Goal: Information Seeking & Learning: Learn about a topic

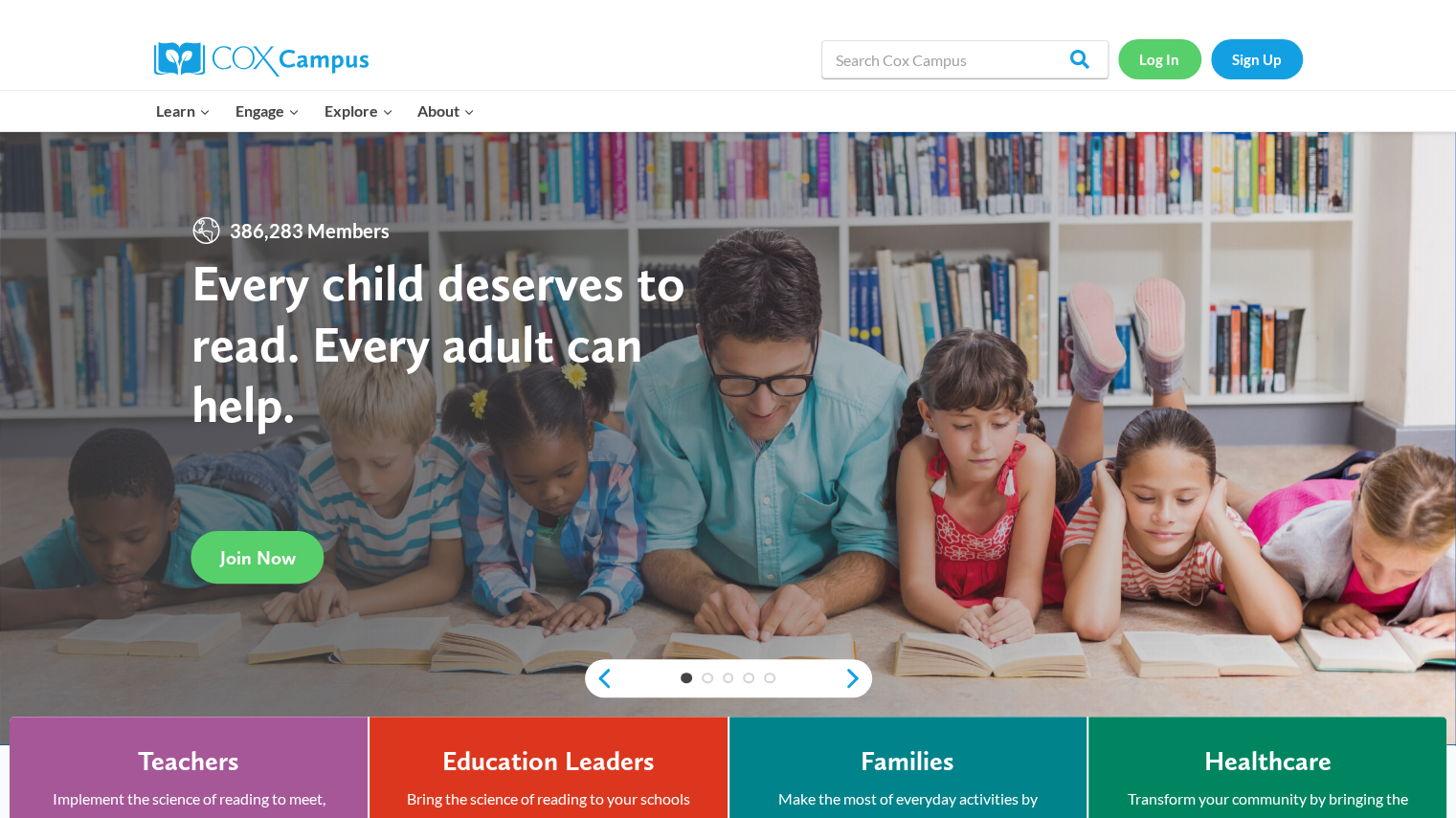
click at [1158, 53] on link "Log In" at bounding box center [1159, 59] width 84 height 39
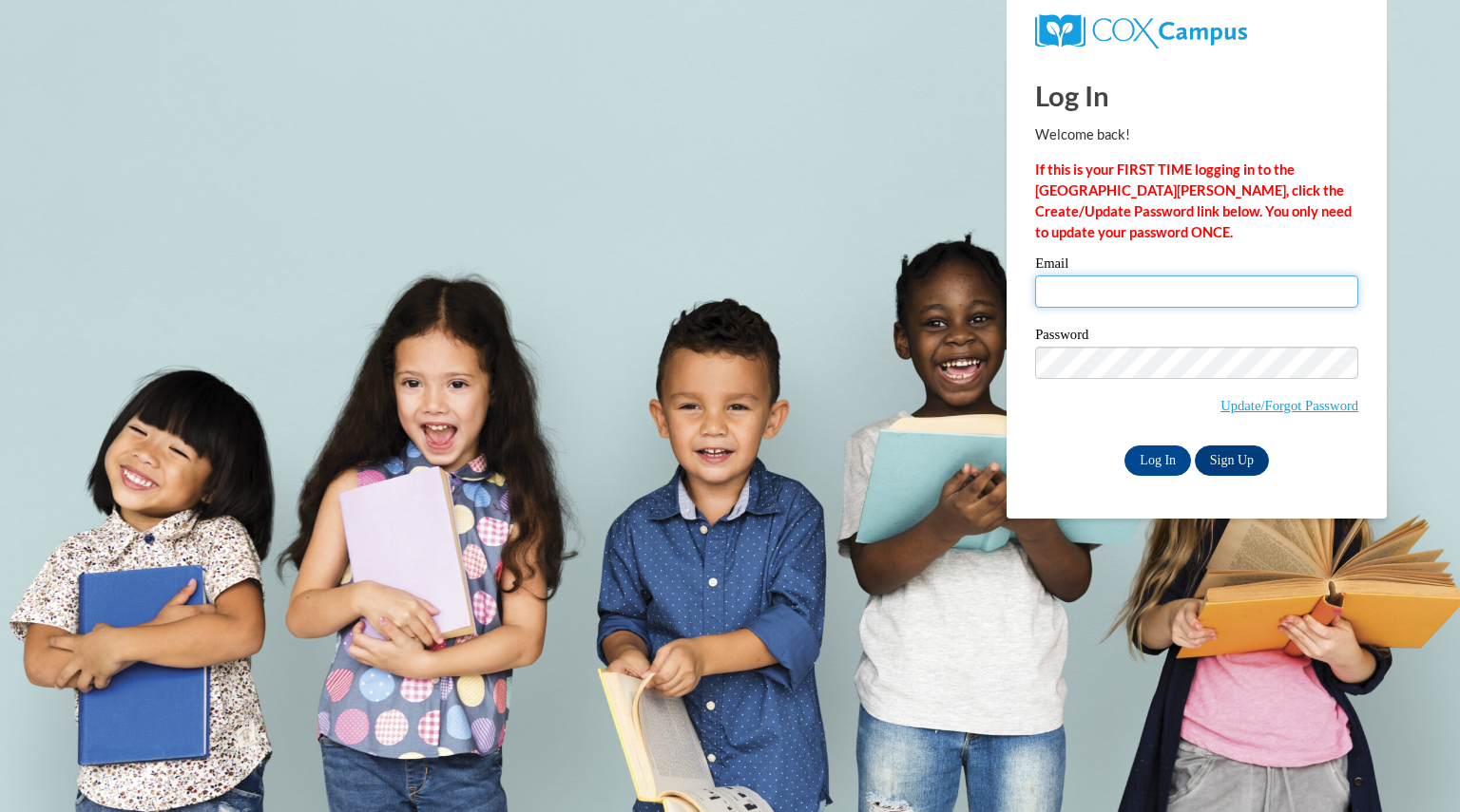
click at [1083, 294] on input "Email" at bounding box center [1196, 291] width 323 height 32
type input "marxmarissa@aasd.k12.wi.us"
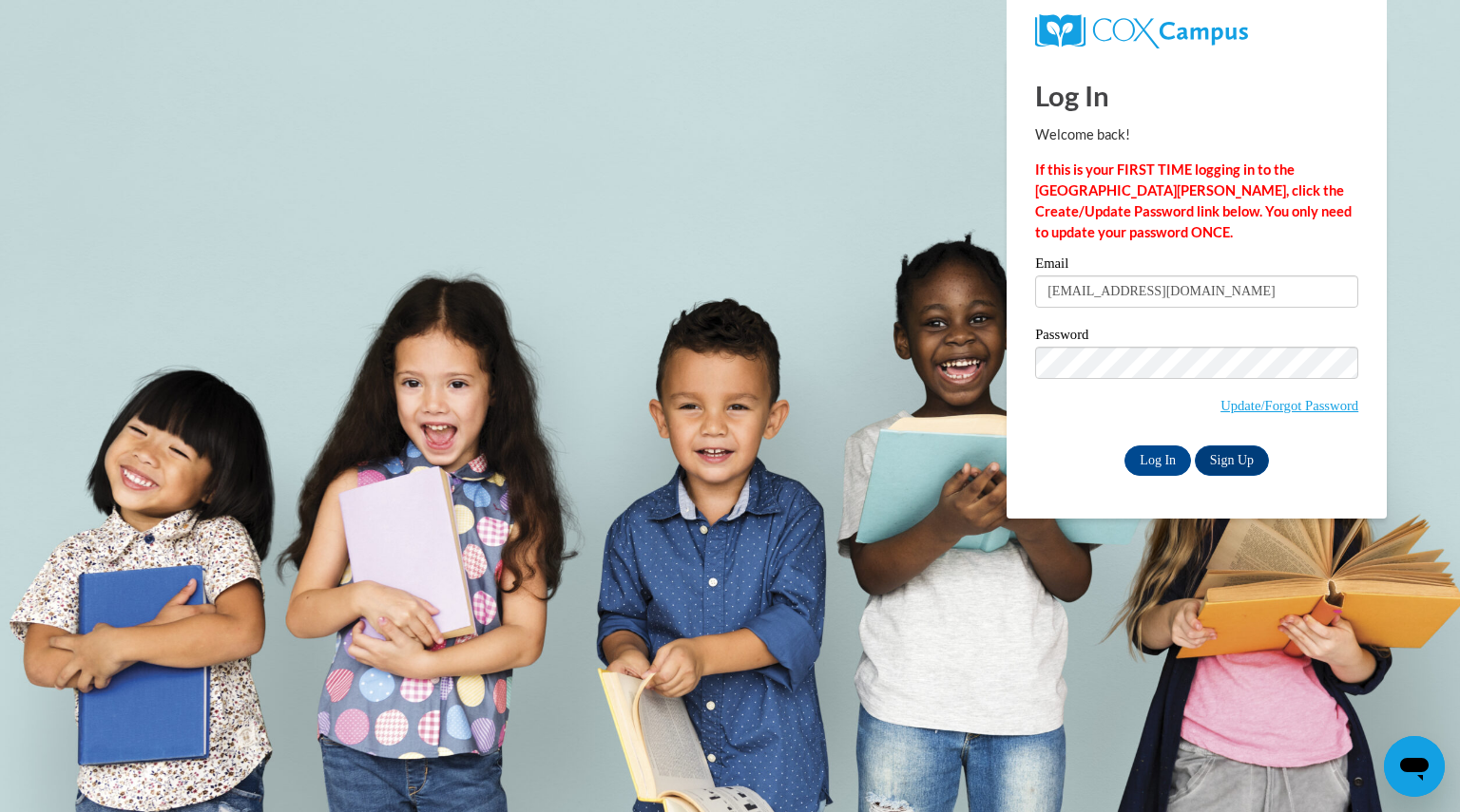
click at [1178, 474] on div "Log In Welcome back! If this is your FIRST TIME logging in to the NEW Cox Campu…" at bounding box center [1196, 288] width 409 height 462
click at [1167, 465] on input "Log In" at bounding box center [1158, 460] width 66 height 30
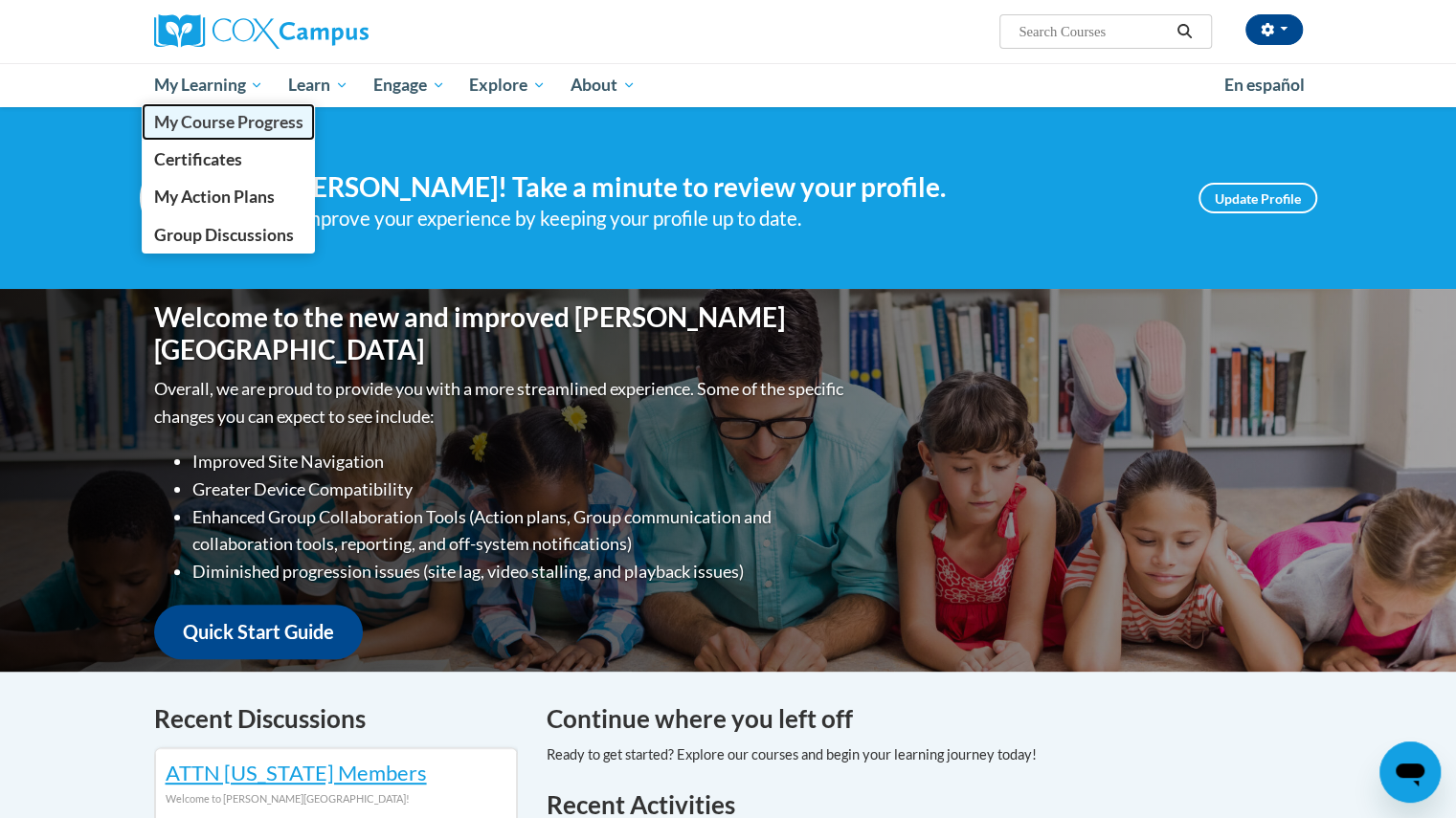
click at [244, 125] on span "My Course Progress" at bounding box center [228, 122] width 149 height 20
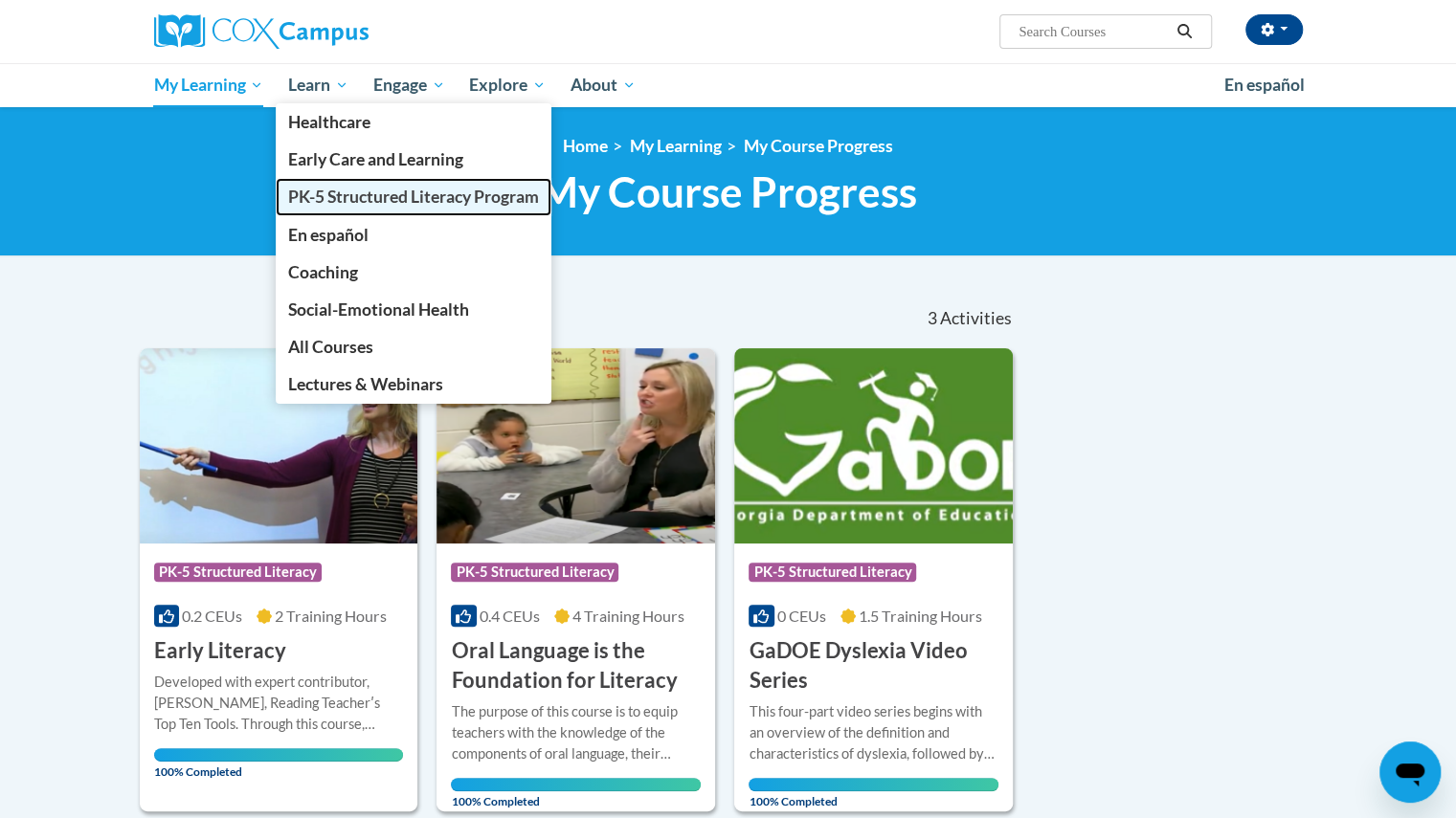
click at [338, 182] on link "PK-5 Structured Literacy Program" at bounding box center [414, 196] width 276 height 37
click at [412, 207] on link "PK-5 Structured Literacy Program" at bounding box center [414, 196] width 276 height 37
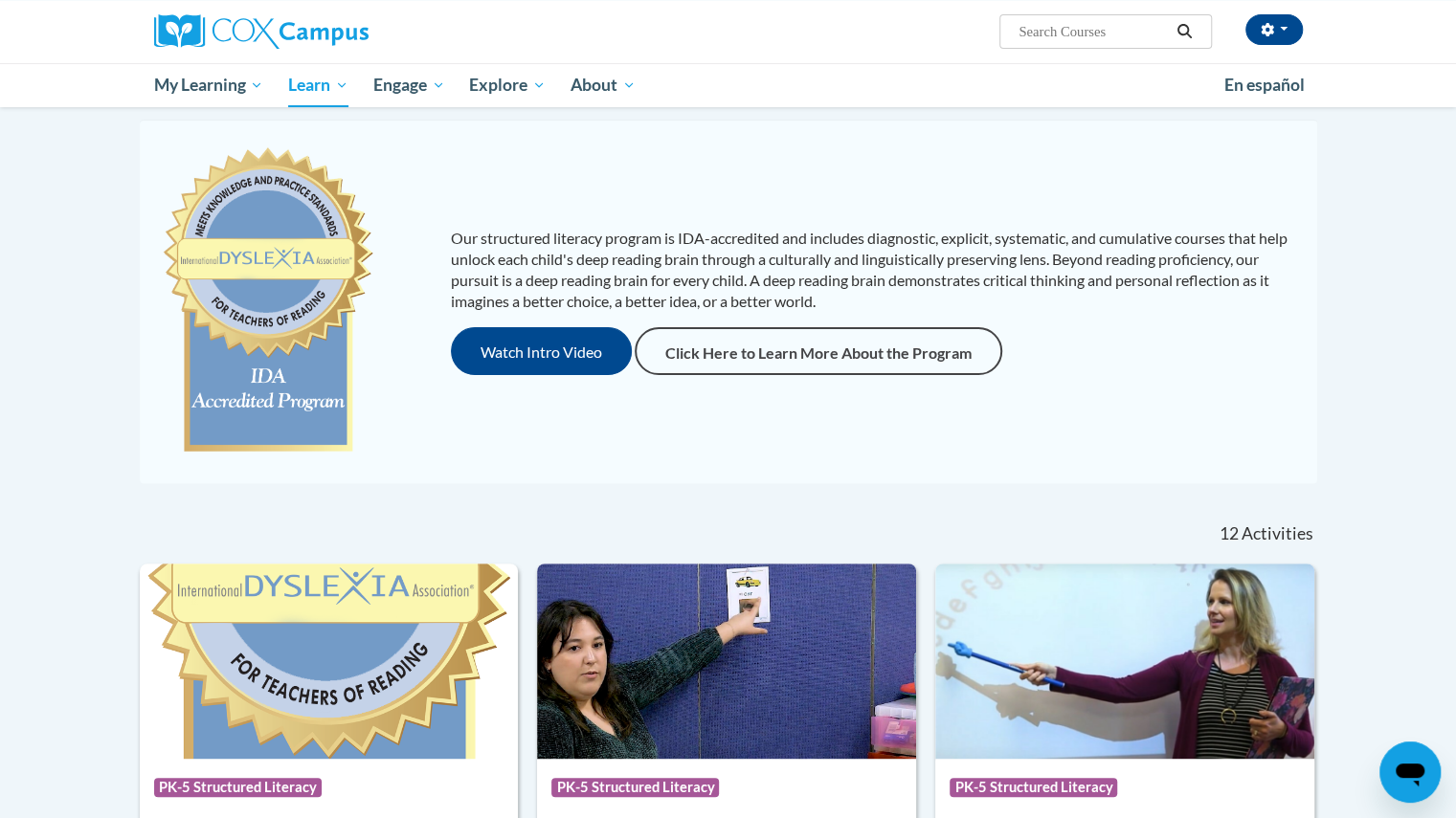
scroll to position [164, 0]
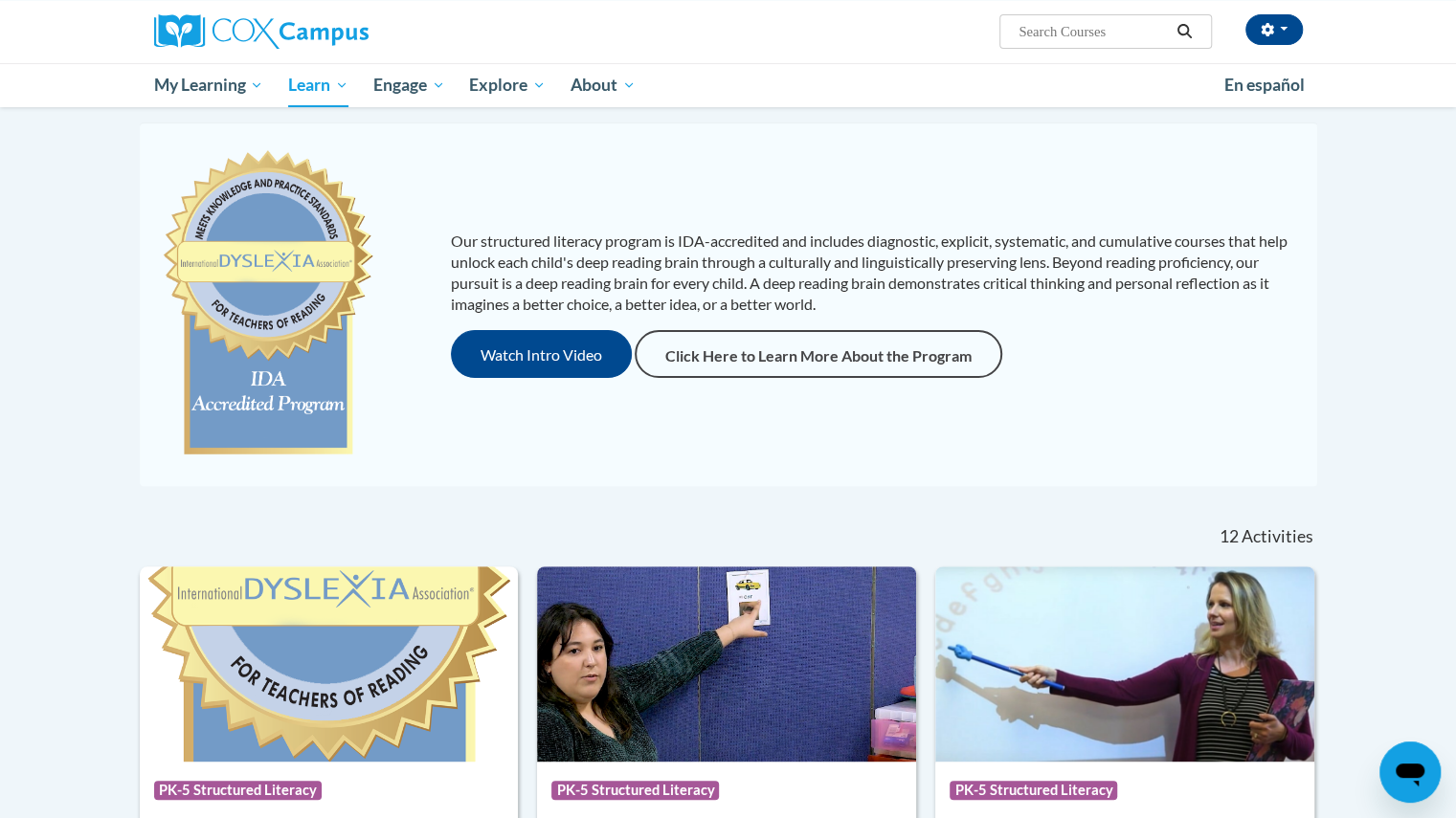
click at [1071, 38] on input "Search..." at bounding box center [1093, 30] width 153 height 23
type input "systematic and explicit"
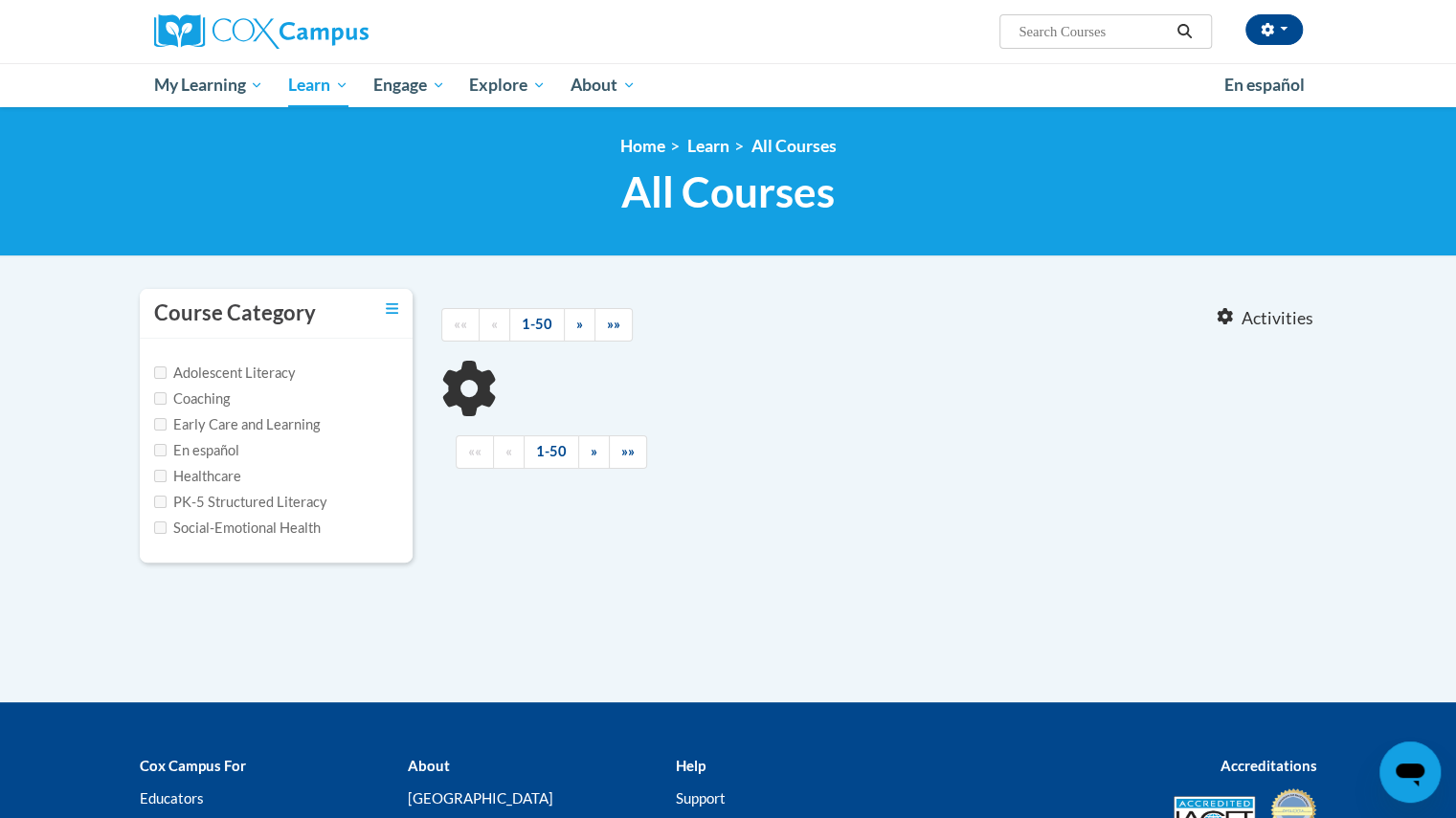
type input "systematic and explicit"
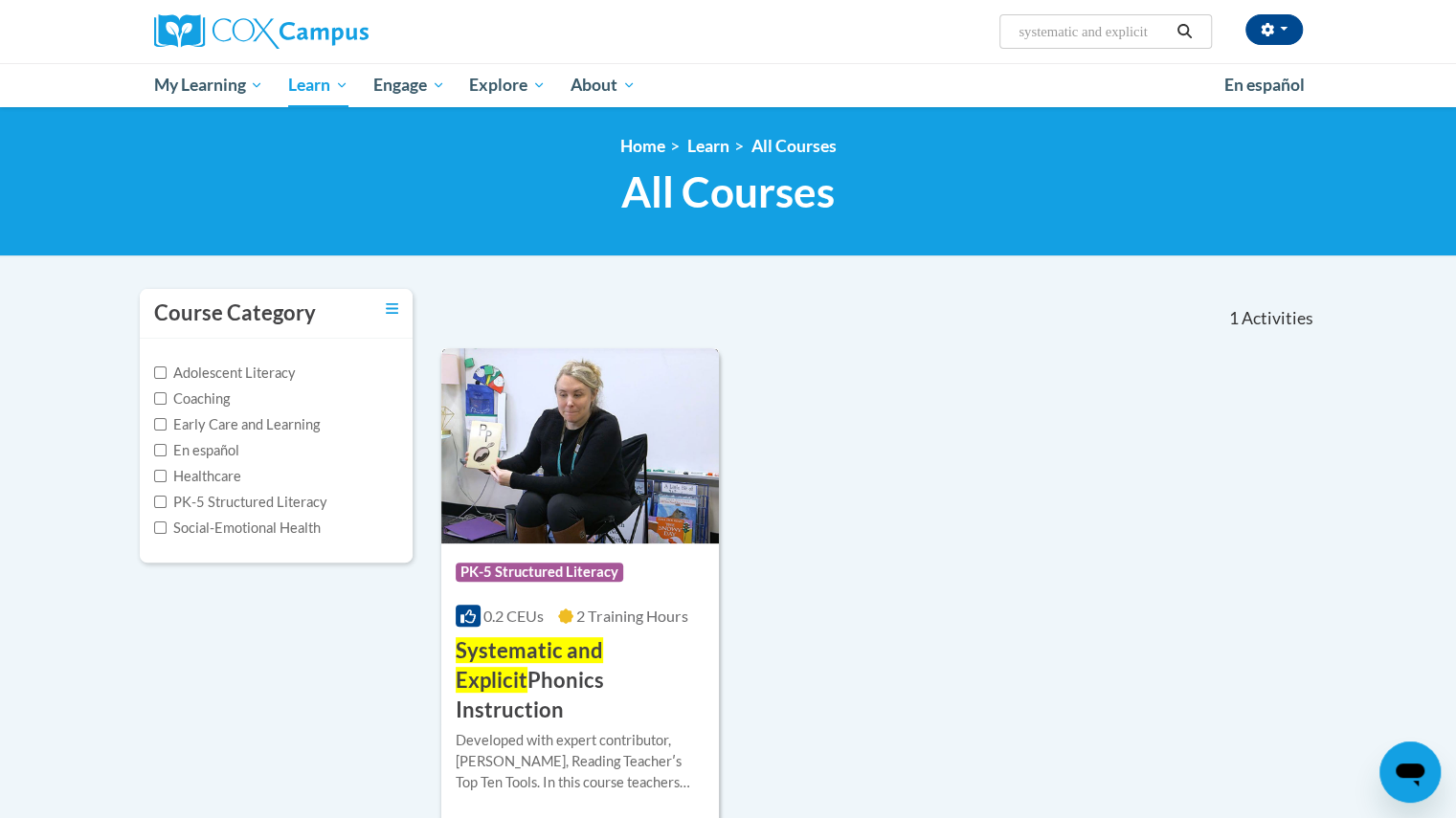
click at [573, 491] on img at bounding box center [581, 446] width 279 height 195
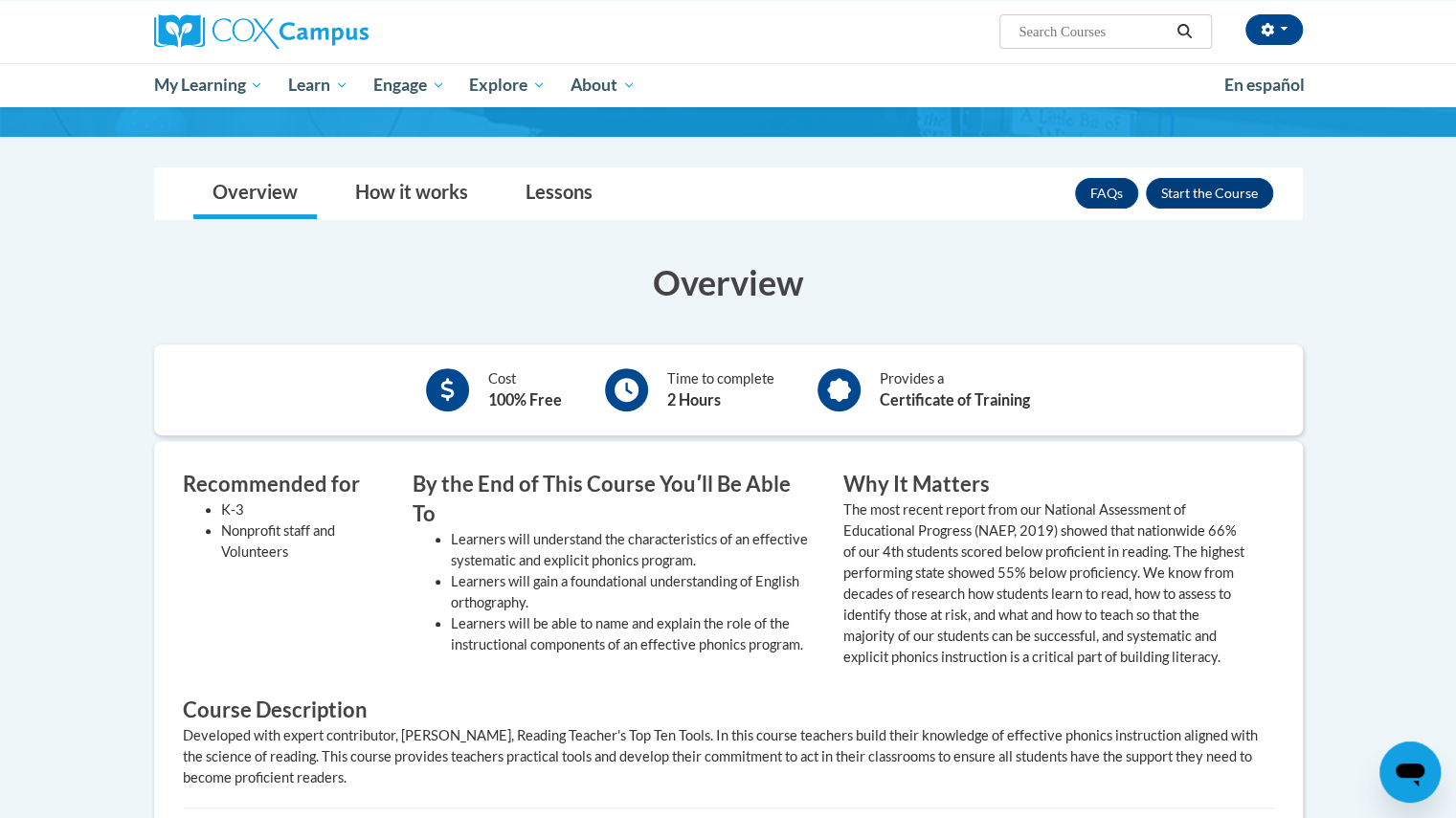
scroll to position [302, 0]
